Goal: Complete application form

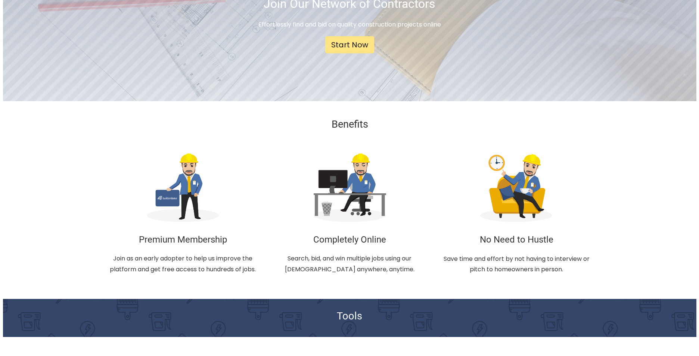
scroll to position [28, 0]
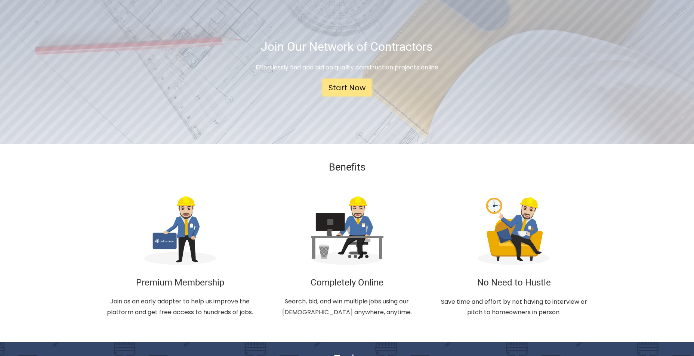
click at [348, 88] on link "Start Now" at bounding box center [346, 87] width 49 height 17
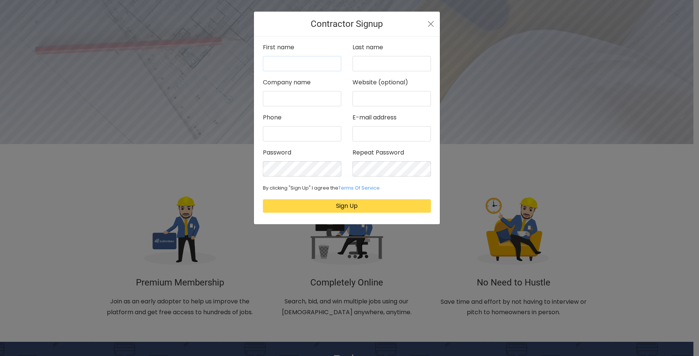
click at [279, 64] on input "text" at bounding box center [302, 63] width 78 height 15
type input "[PERSON_NAME]"
type input "Lion's Turf"
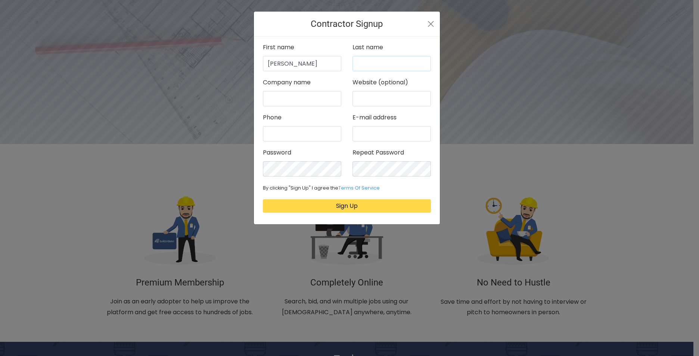
type input "9016527965"
type input "[EMAIL_ADDRESS][DOMAIN_NAME]"
drag, startPoint x: 395, startPoint y: 99, endPoint x: 387, endPoint y: 100, distance: 7.1
click at [387, 100] on input "Lion's Turf" at bounding box center [392, 98] width 78 height 15
click at [413, 99] on input "Lion's Turf" at bounding box center [392, 98] width 78 height 15
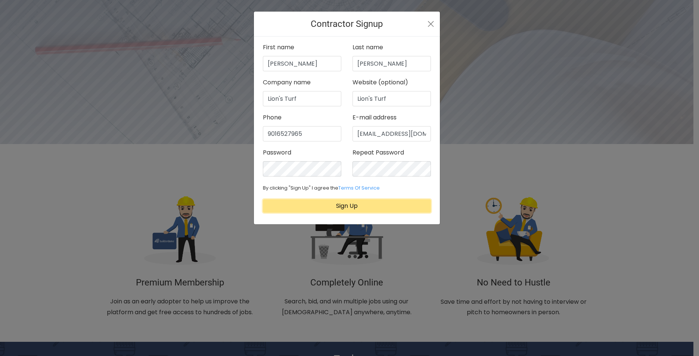
click at [346, 204] on button "Sign Up" at bounding box center [347, 206] width 168 height 13
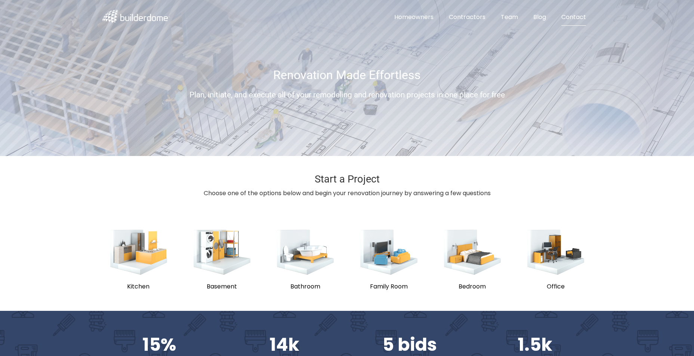
click at [580, 14] on link "Contact" at bounding box center [573, 17] width 37 height 17
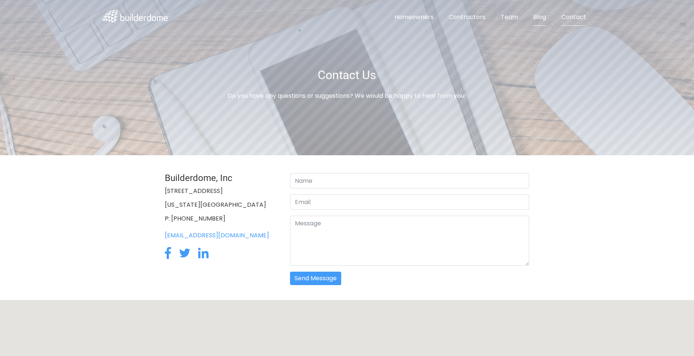
click at [541, 17] on link "Blog" at bounding box center [539, 17] width 25 height 17
